Goal: Task Accomplishment & Management: Manage account settings

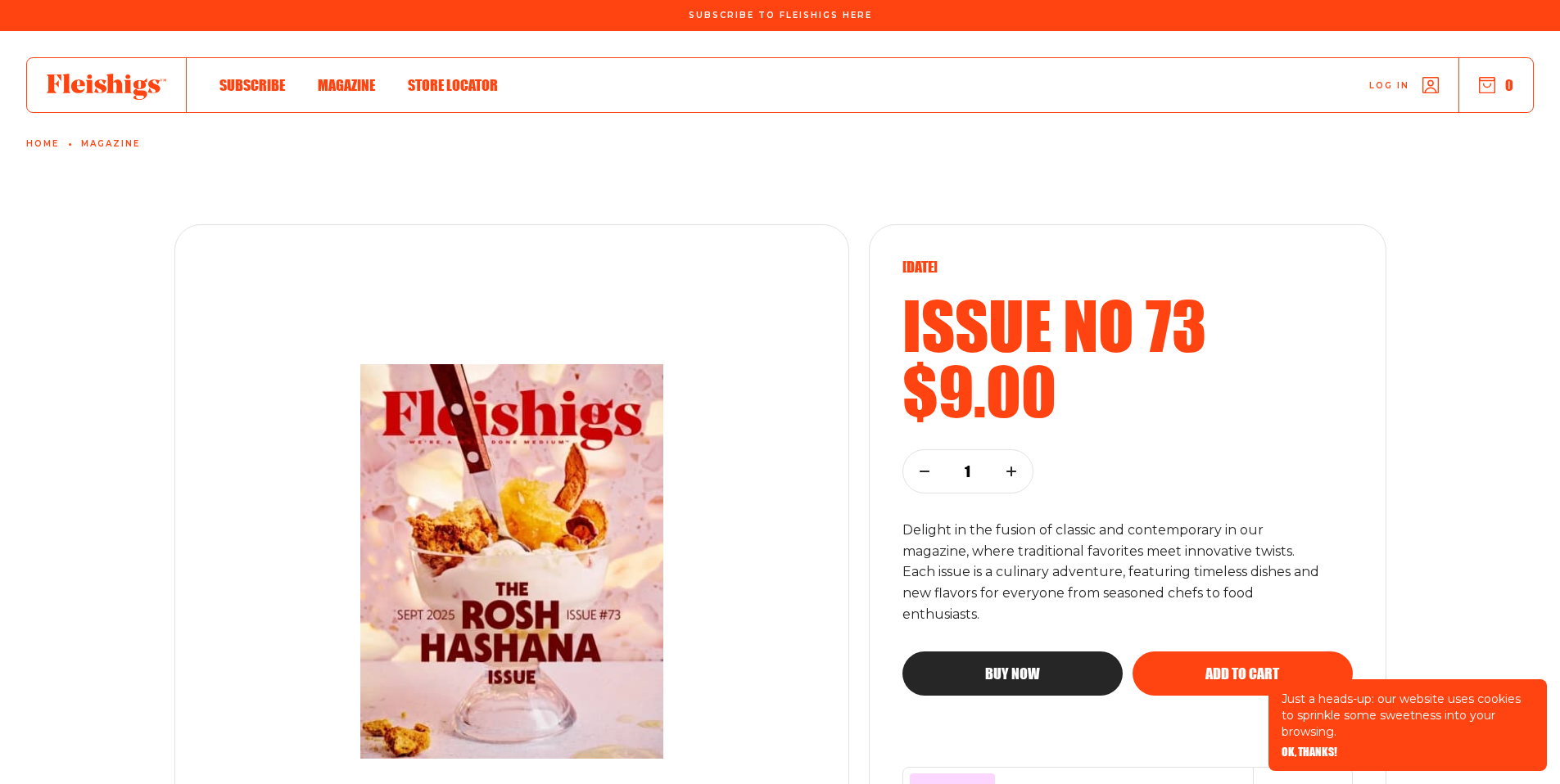
click at [1385, 79] on span "Log in" at bounding box center [1389, 74] width 41 height 13
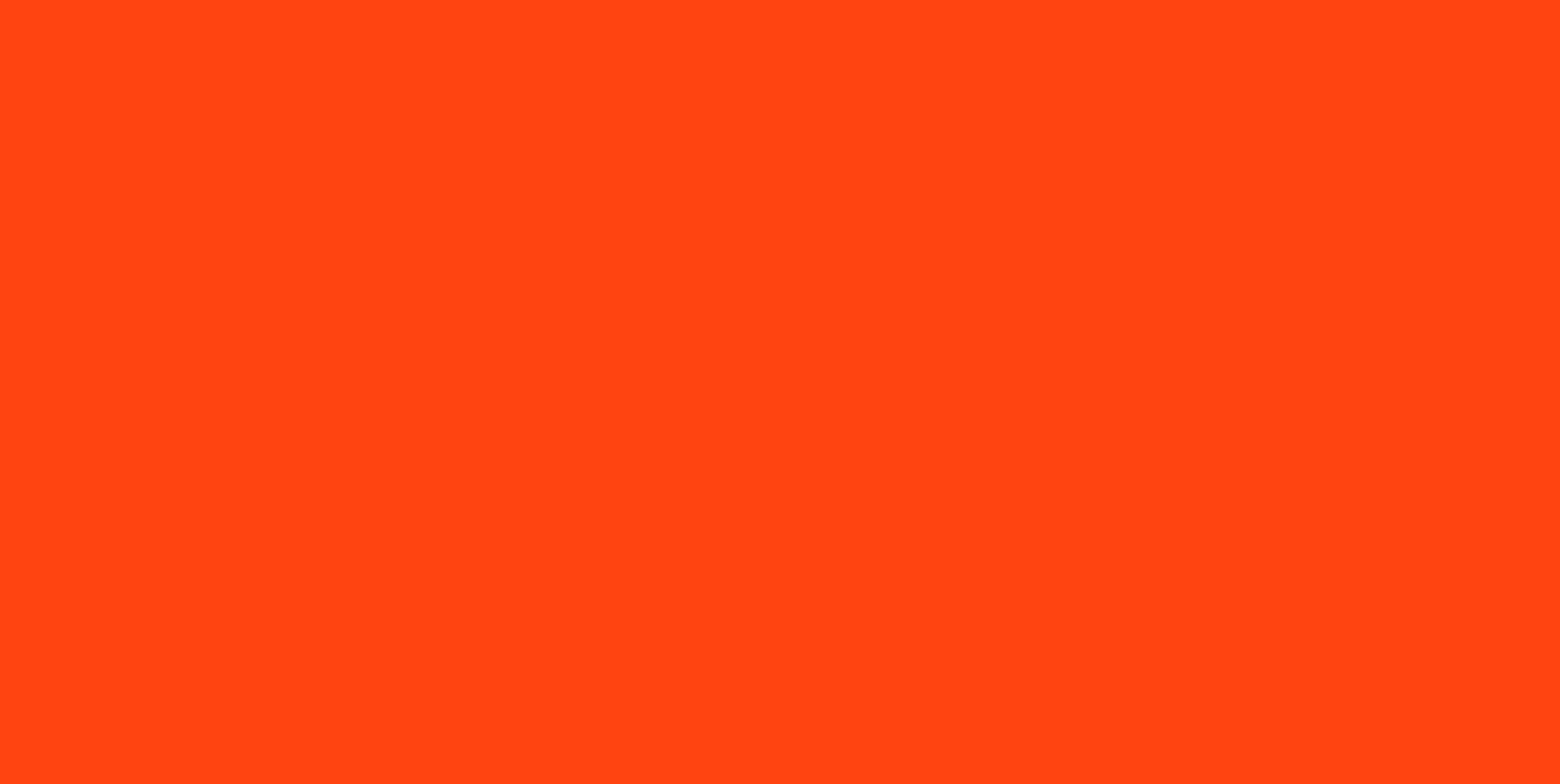
type input "[EMAIL_ADDRESS][DOMAIN_NAME]"
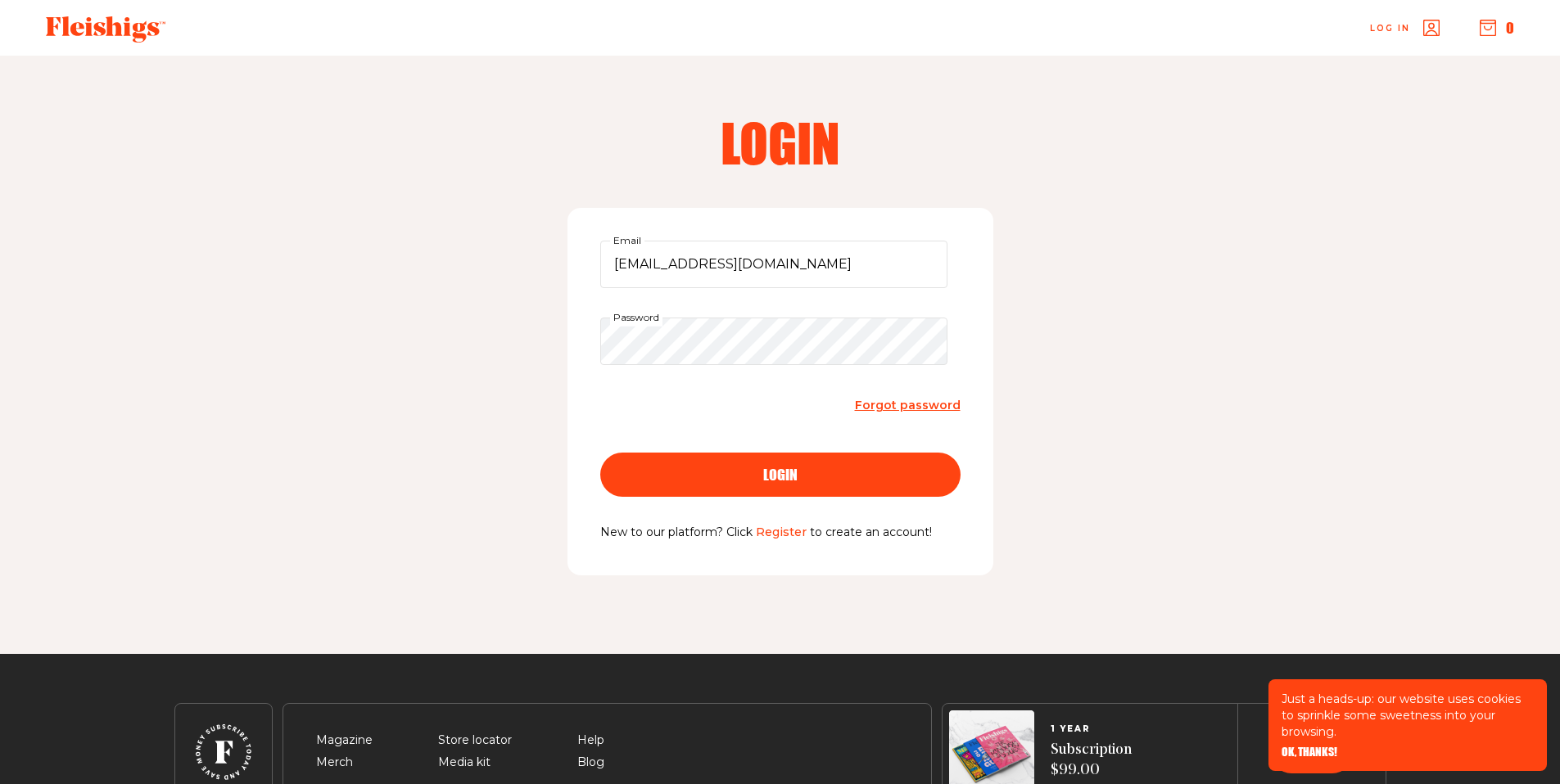
click at [744, 473] on div "login" at bounding box center [780, 474] width 294 height 14
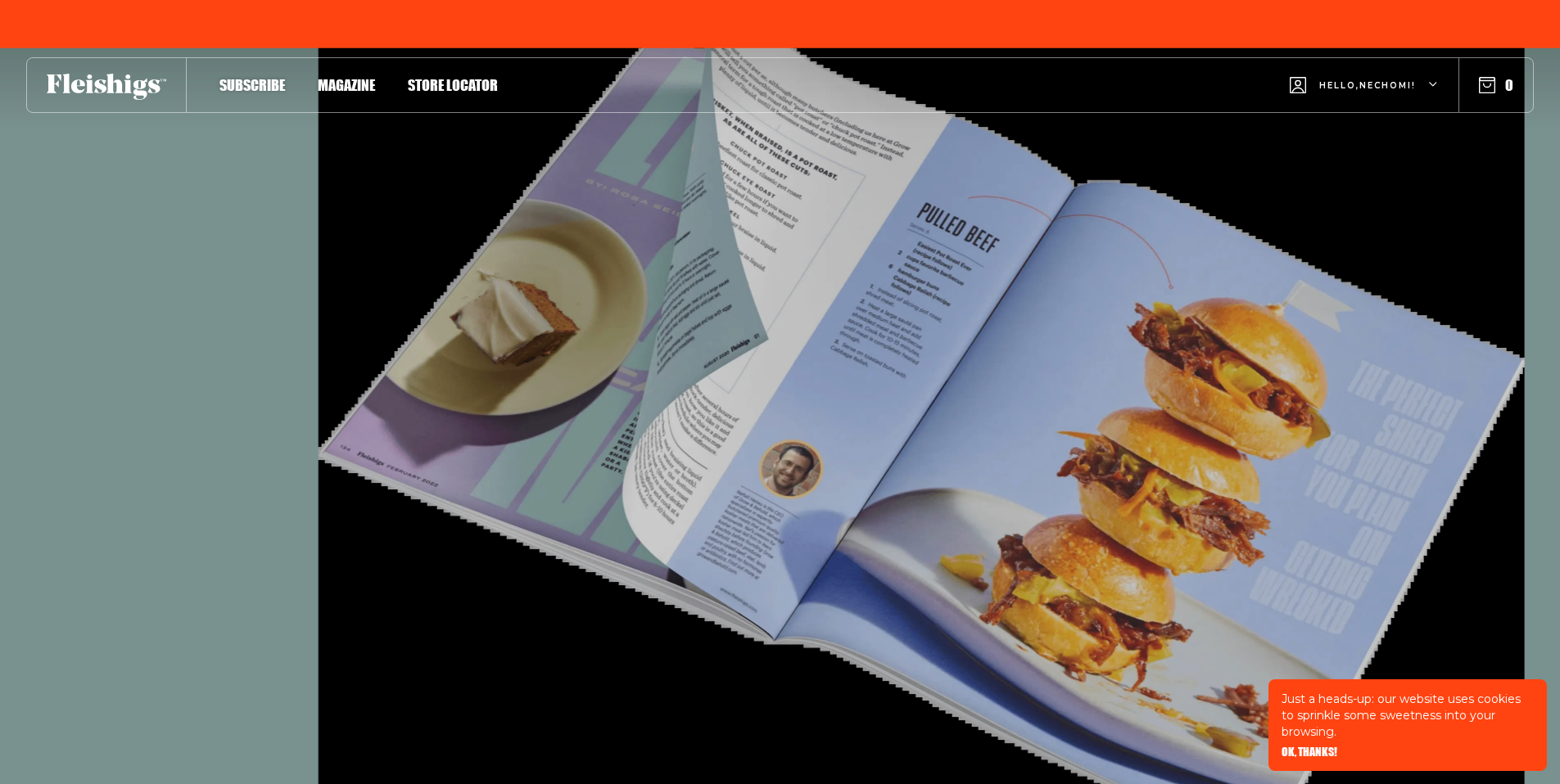
type input "[EMAIL_ADDRESS][DOMAIN_NAME]"
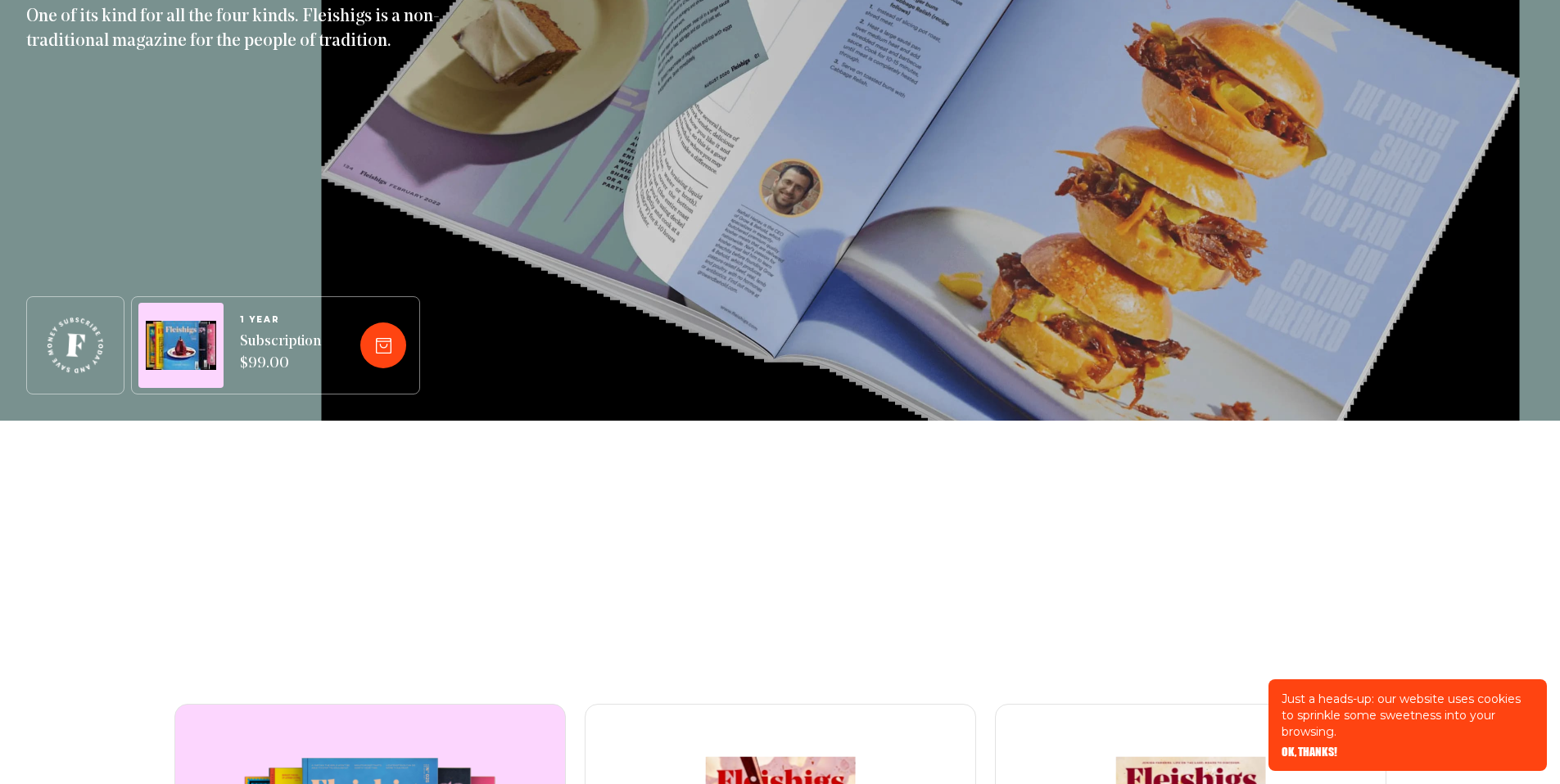
scroll to position [682, 0]
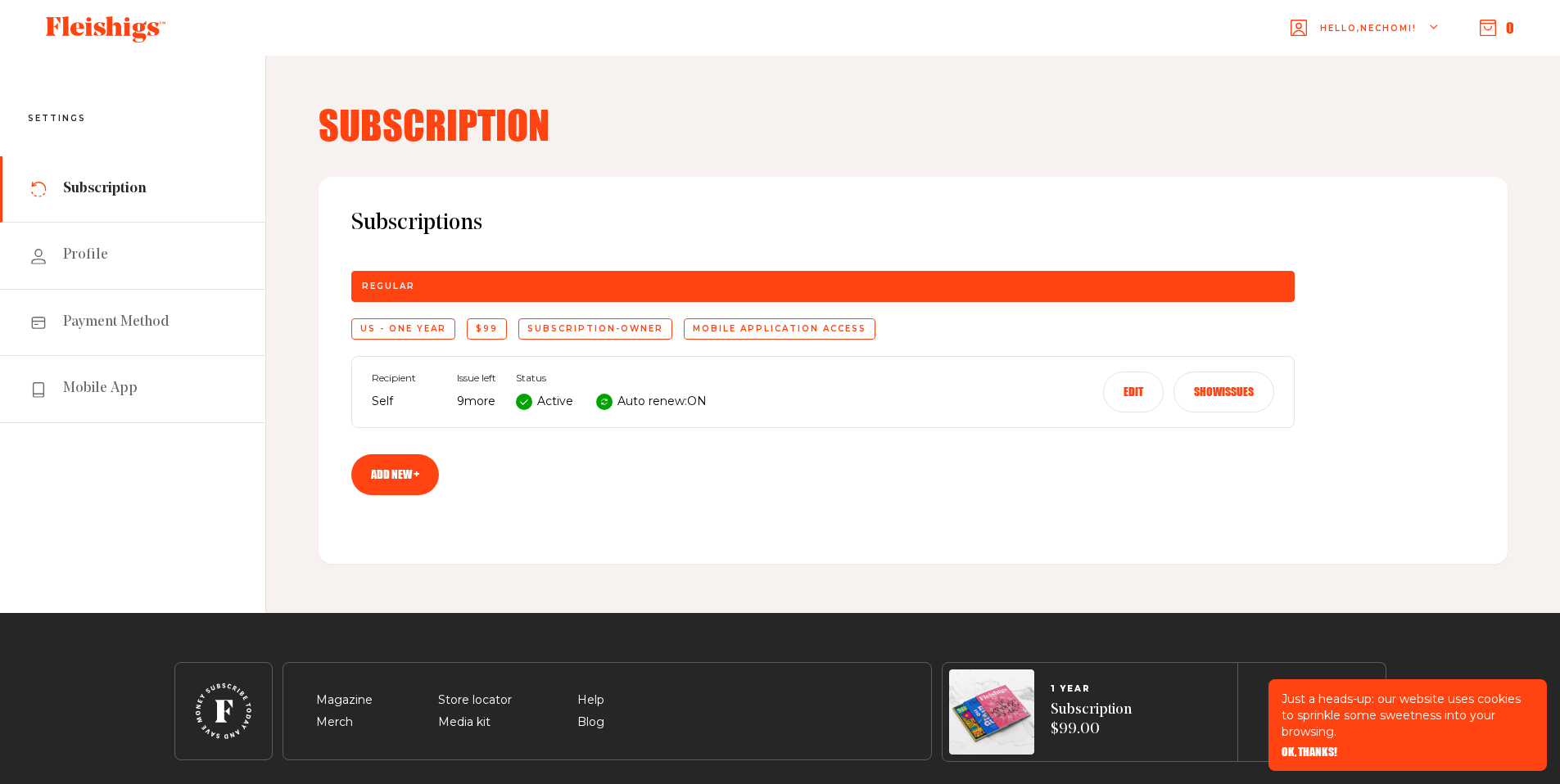
click at [1214, 392] on button "Show issues" at bounding box center [1223, 392] width 101 height 41
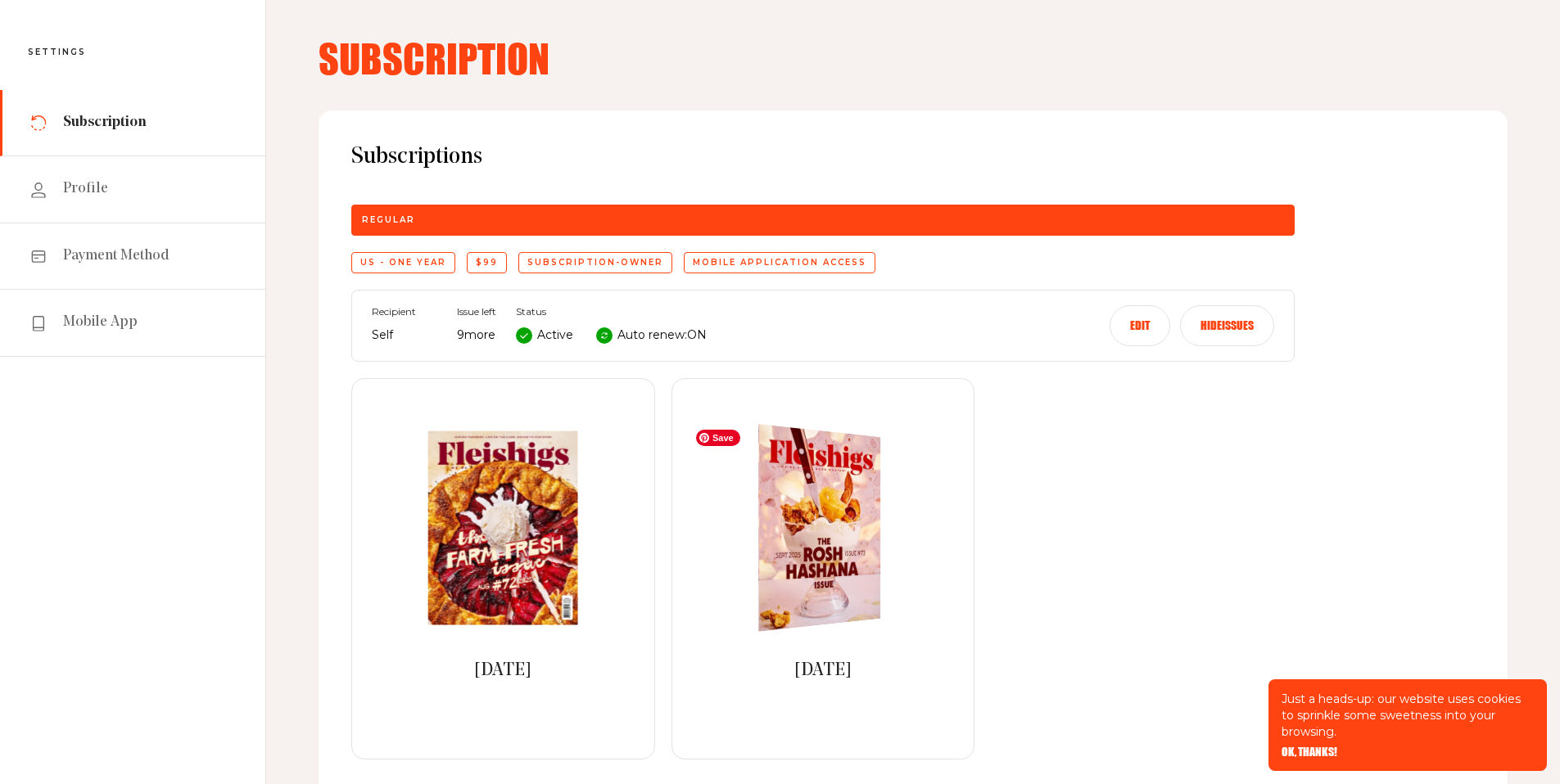
scroll to position [273, 0]
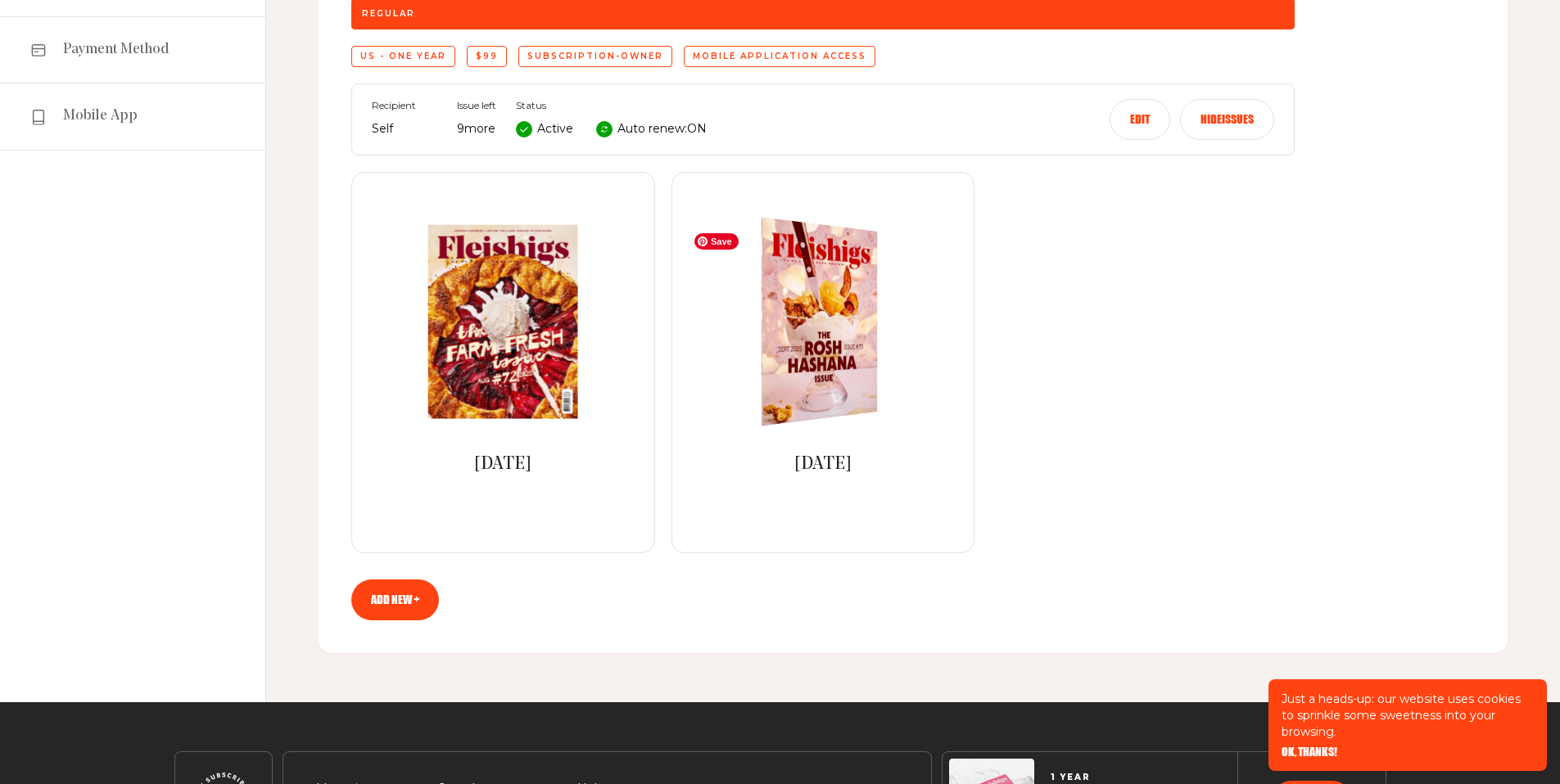
click at [842, 336] on img at bounding box center [808, 321] width 213 height 223
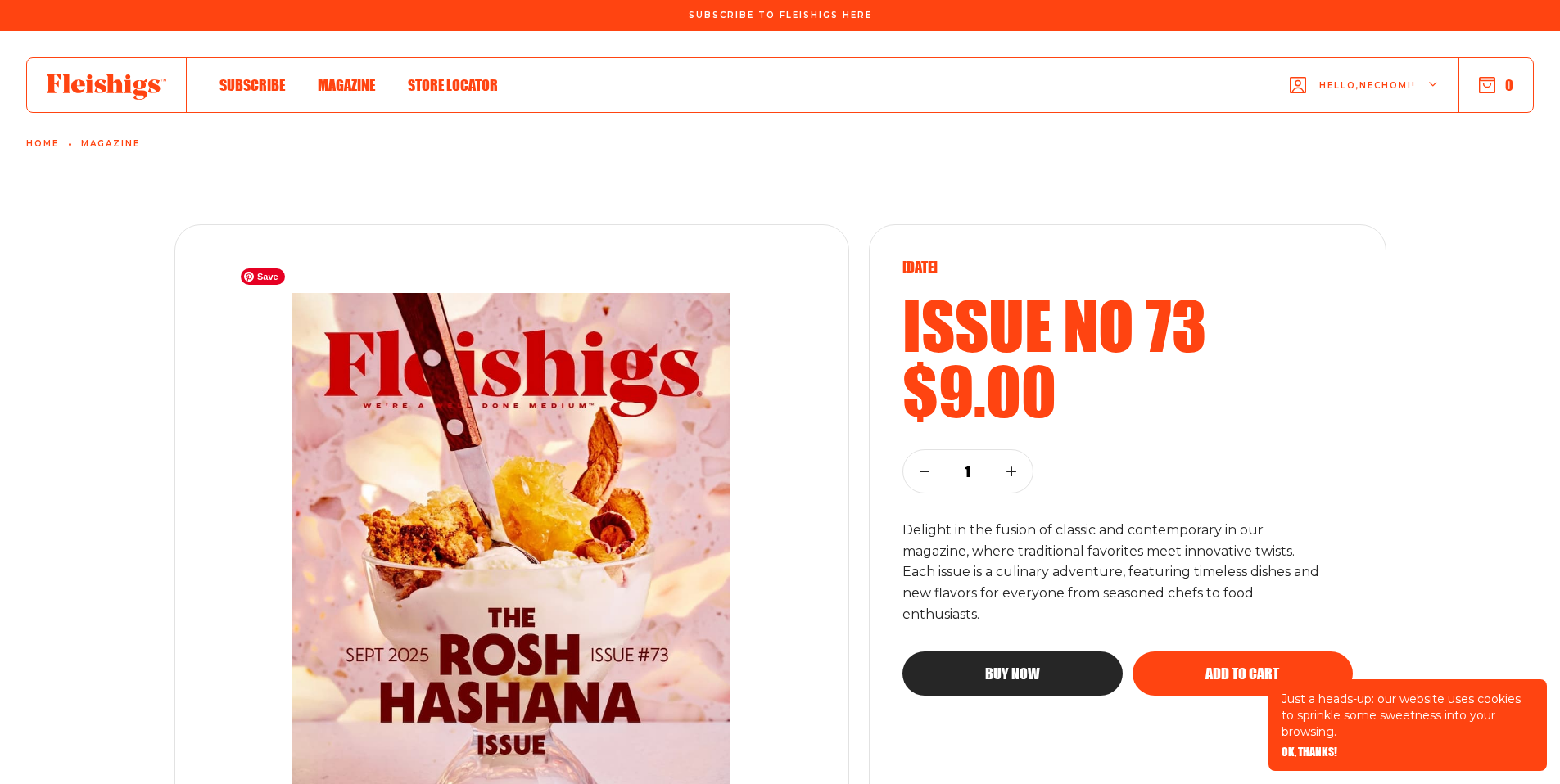
drag, startPoint x: 756, startPoint y: 363, endPoint x: 742, endPoint y: 365, distance: 14.1
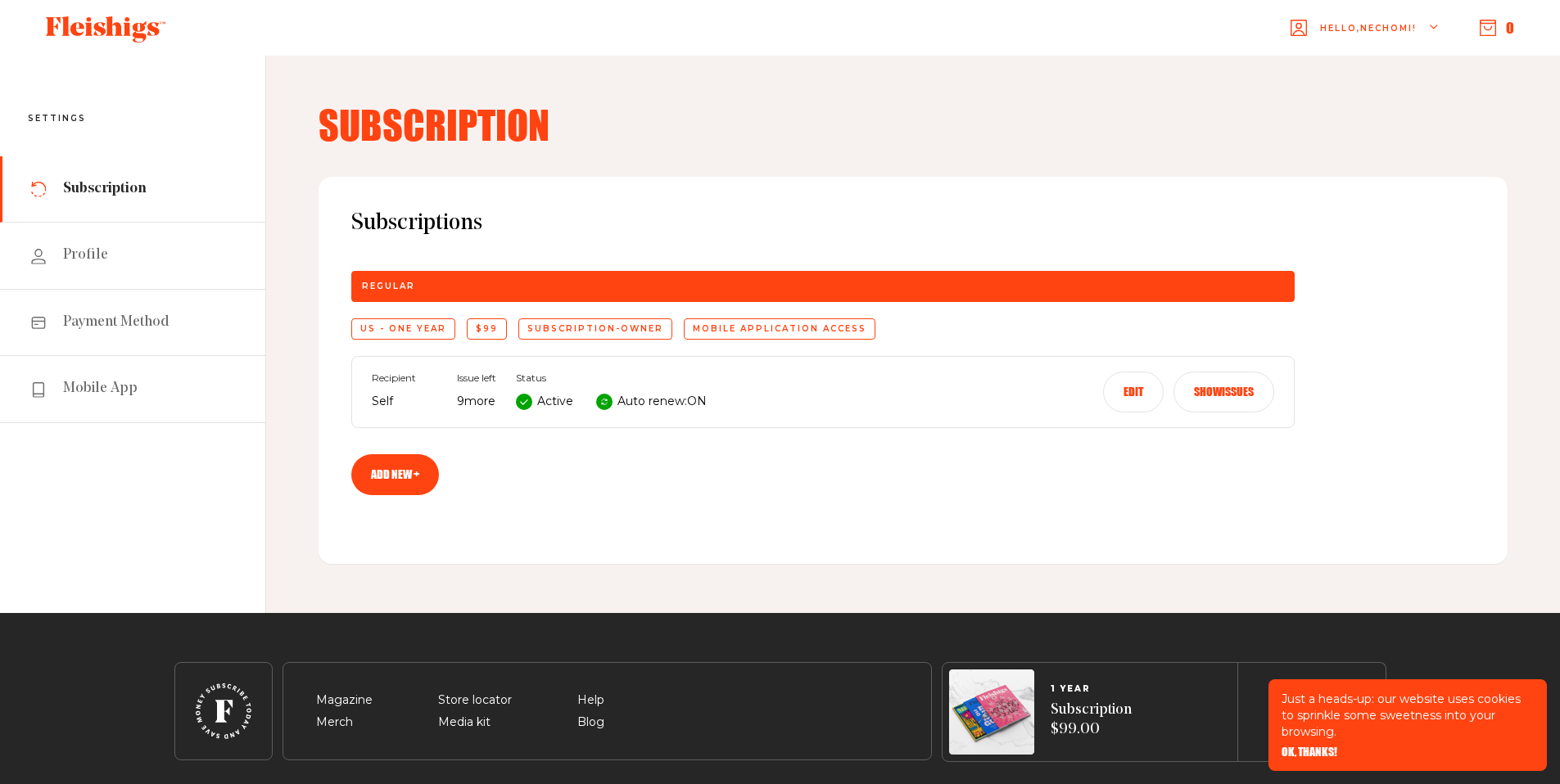
click at [1213, 385] on button "Show issues" at bounding box center [1223, 392] width 101 height 41
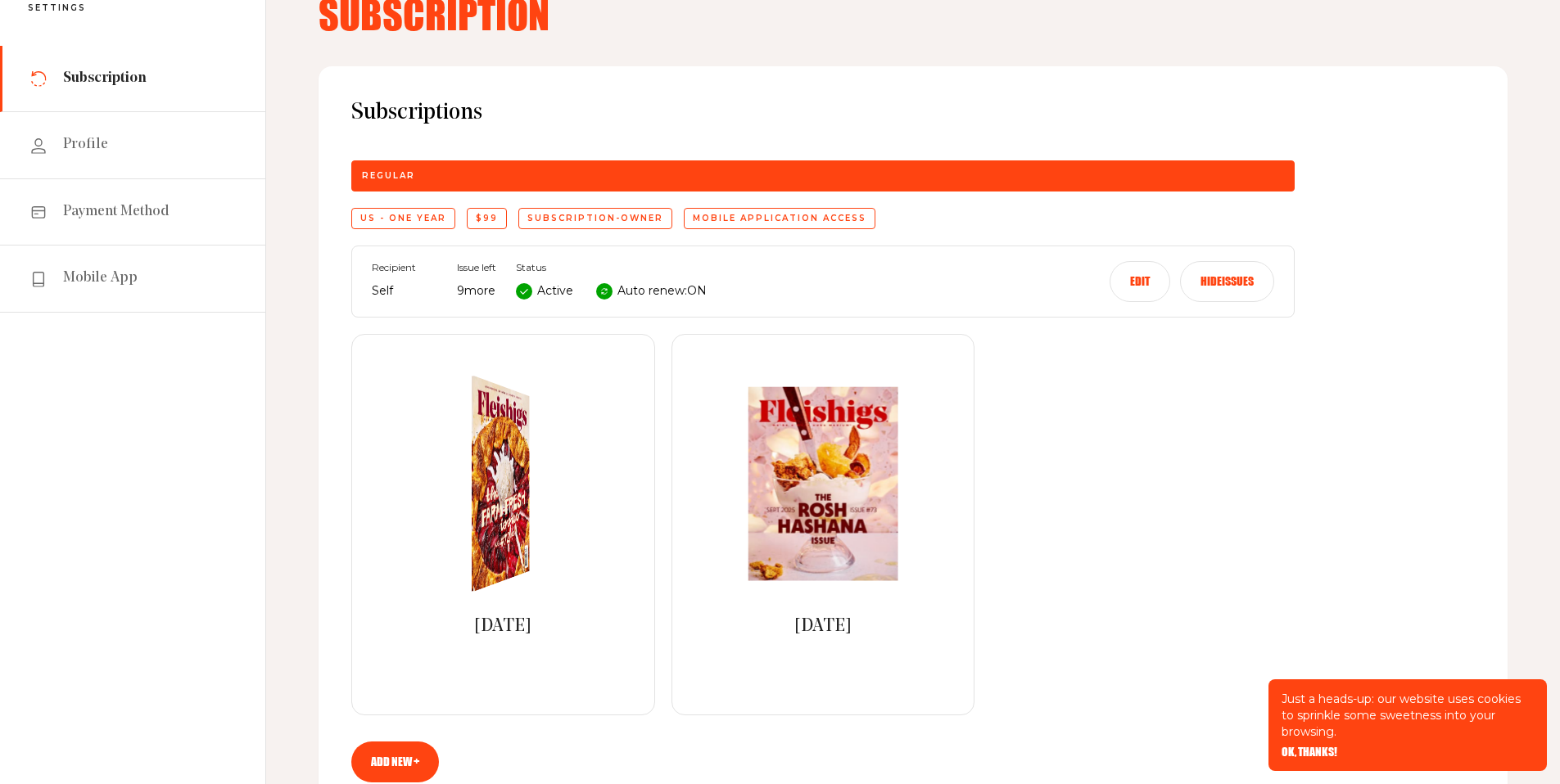
scroll to position [5, 0]
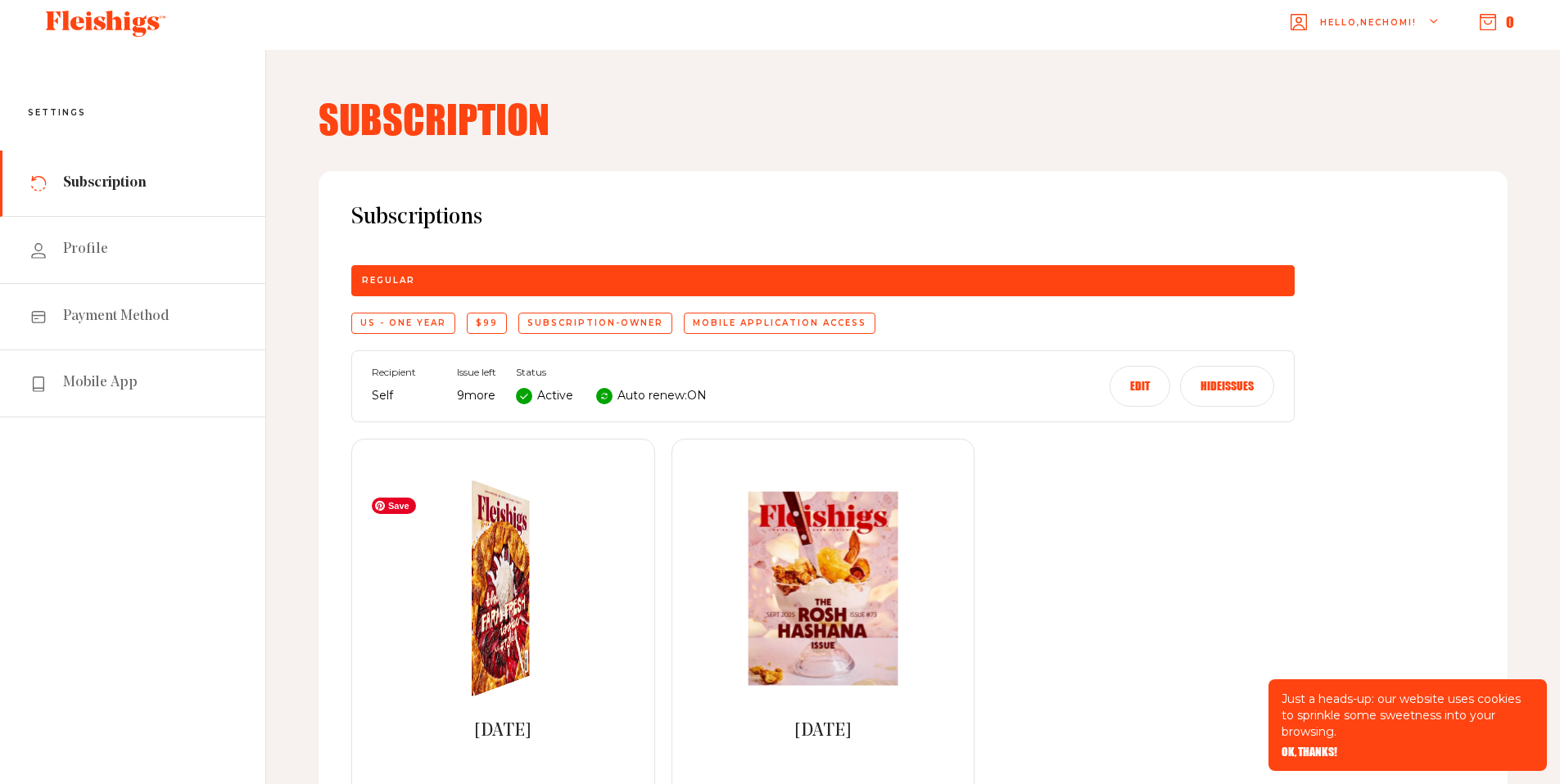
click at [515, 541] on img at bounding box center [493, 589] width 105 height 240
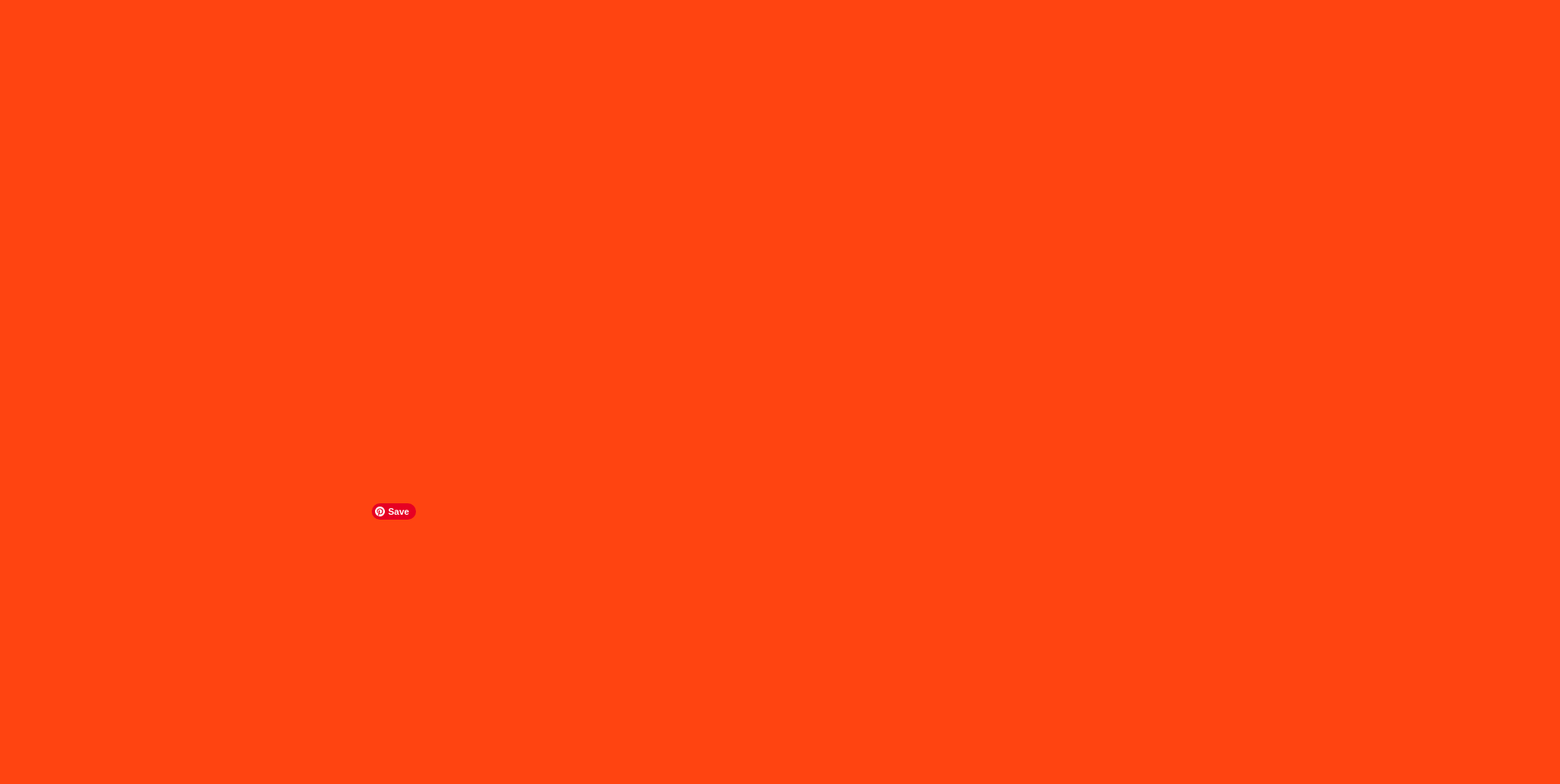
type input "[EMAIL_ADDRESS][DOMAIN_NAME]"
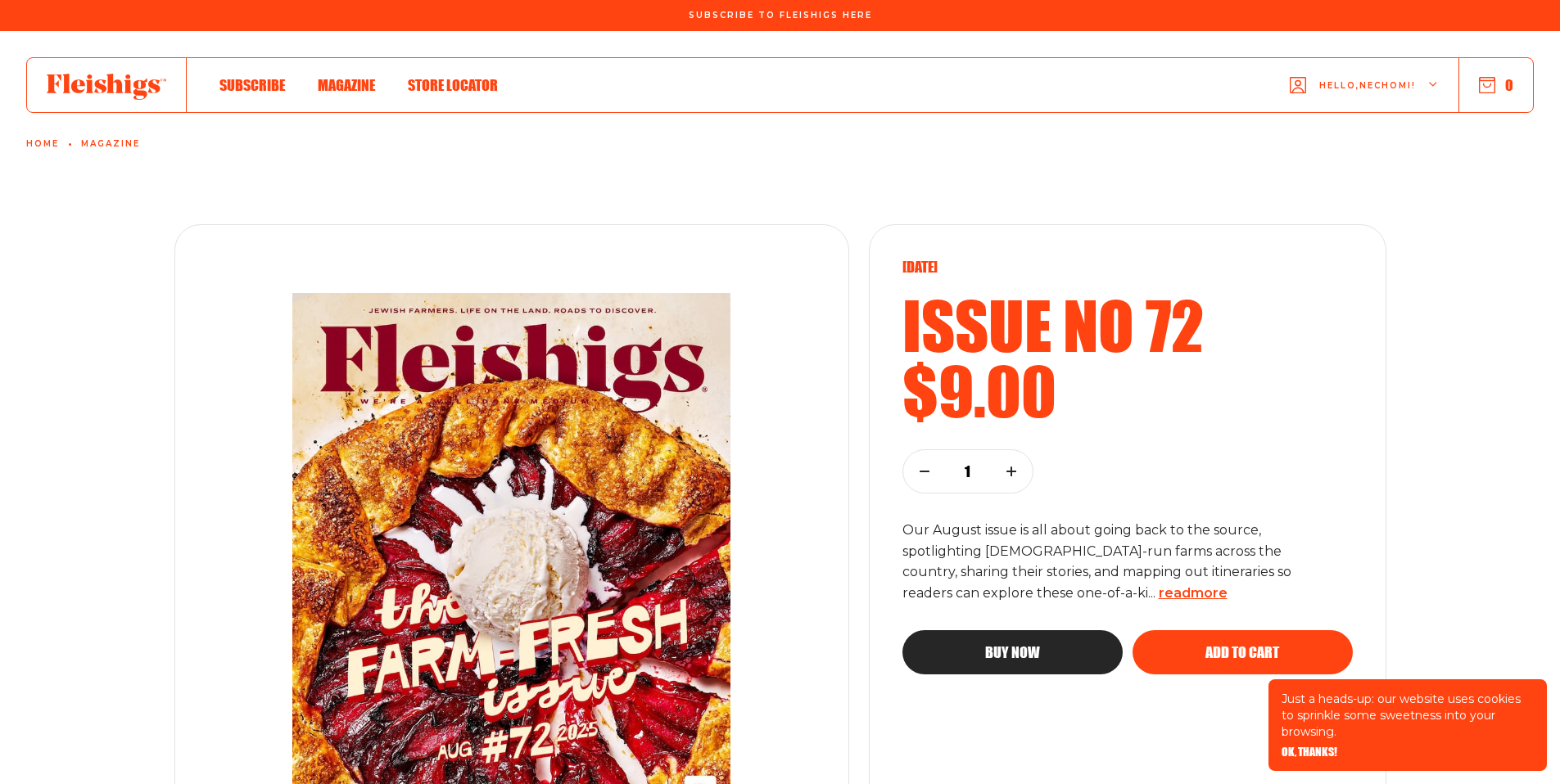
click at [1159, 594] on span "read more" at bounding box center [1193, 592] width 68 height 15
